Goal: Find specific page/section: Find specific page/section

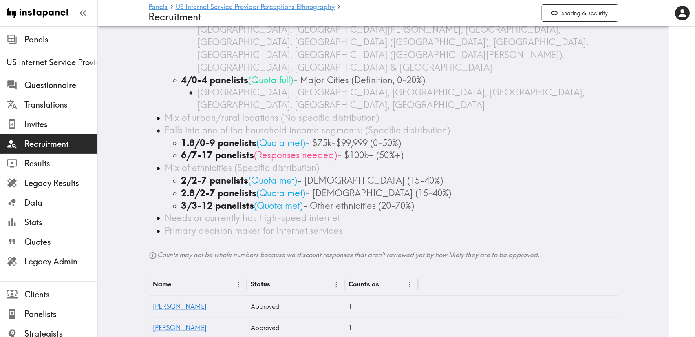
scroll to position [685, 0]
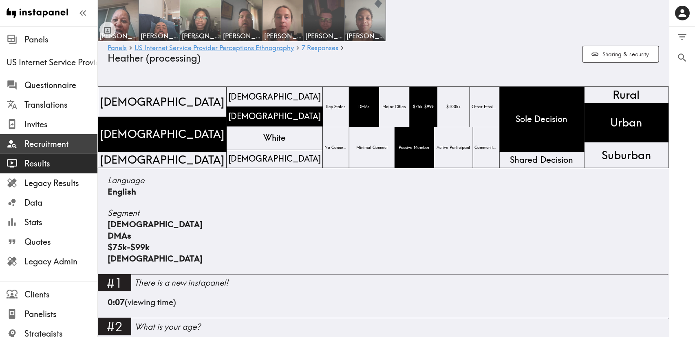
click at [54, 141] on span "Recruitment" at bounding box center [60, 143] width 73 height 11
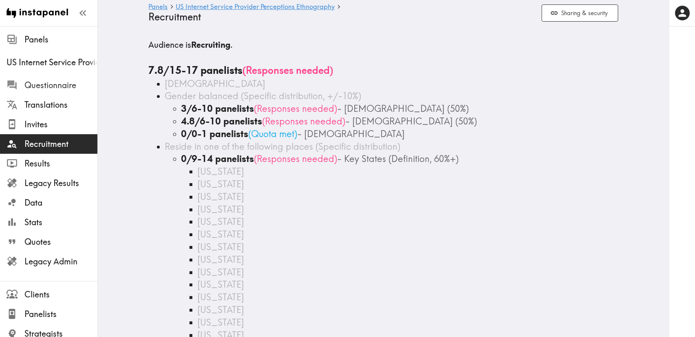
drag, startPoint x: 62, startPoint y: 86, endPoint x: 102, endPoint y: 89, distance: 40.4
click at [62, 86] on span "Questionnaire" at bounding box center [60, 85] width 73 height 11
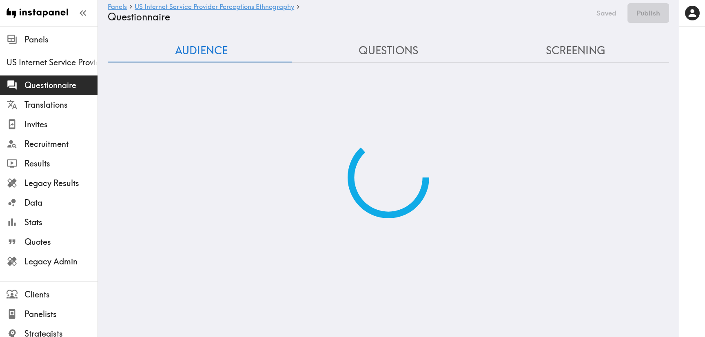
click at [576, 49] on button "Screening" at bounding box center [575, 50] width 187 height 23
click at [572, 49] on button "Screening" at bounding box center [575, 50] width 187 height 23
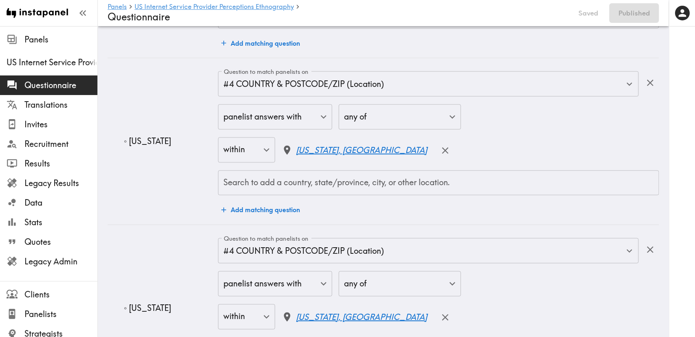
scroll to position [2141, 0]
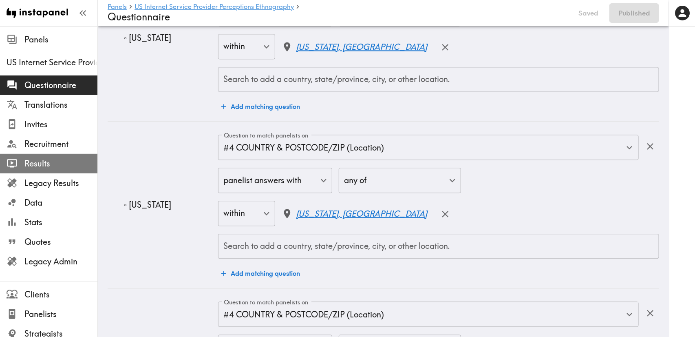
click at [52, 168] on span "Results" at bounding box center [60, 163] width 73 height 11
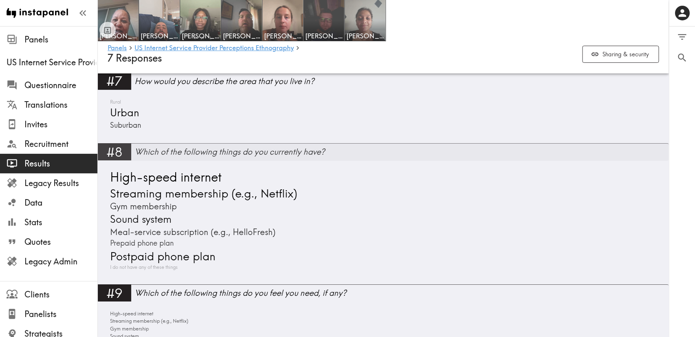
scroll to position [1040, 0]
